Goal: Ask a question: Seek information or help from site administrators or community

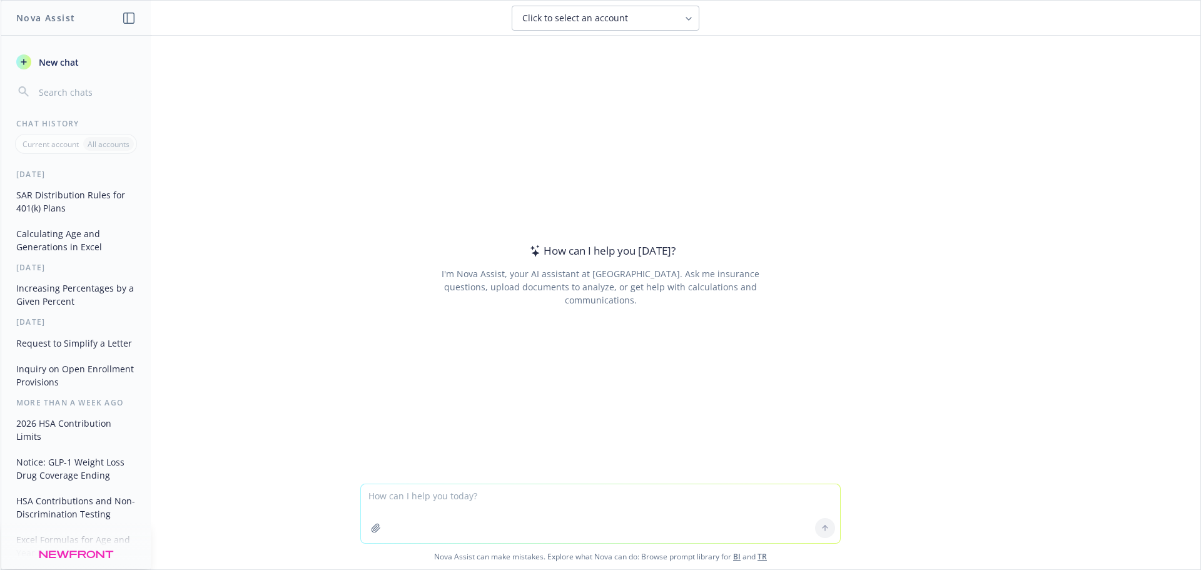
click at [84, 201] on button "SAR Distribution Rules for 401(k) Plans" at bounding box center [75, 201] width 129 height 34
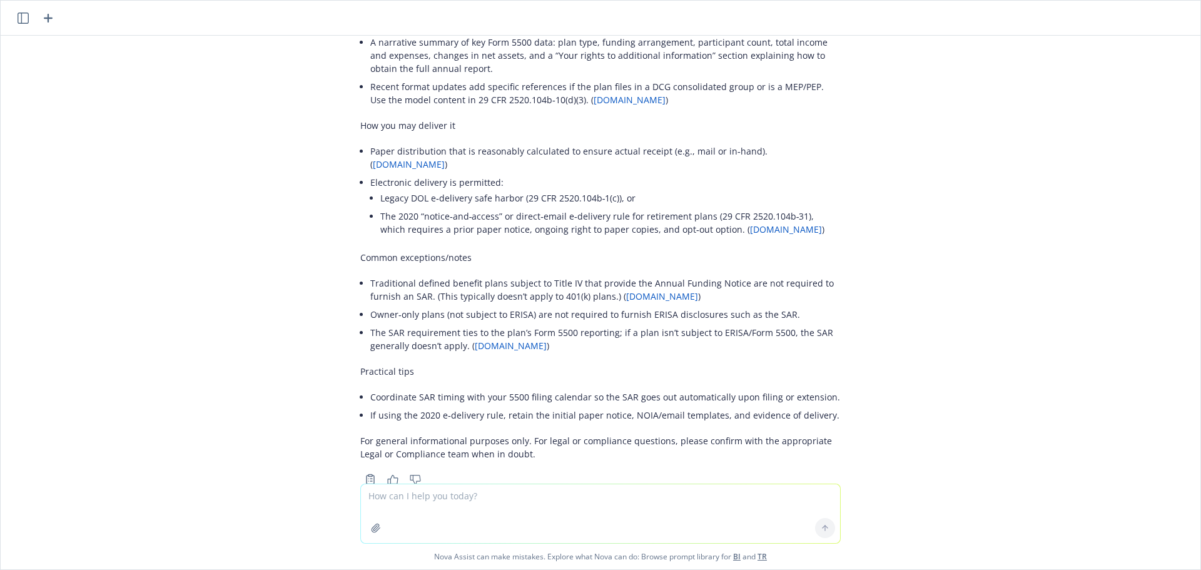
scroll to position [340, 0]
